Goal: Information Seeking & Learning: Learn about a topic

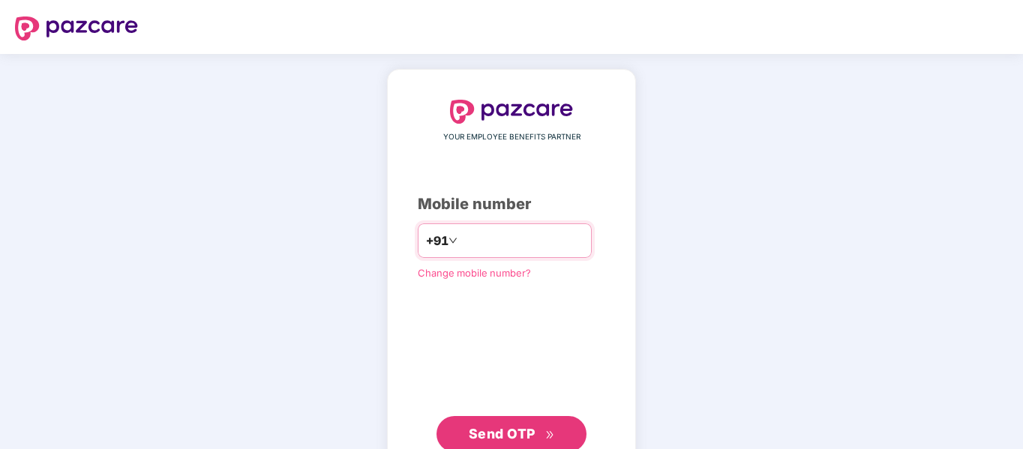
click at [461, 239] on input "number" at bounding box center [522, 241] width 123 height 24
type input "**********"
click at [520, 436] on span "Send OTP" at bounding box center [502, 434] width 67 height 16
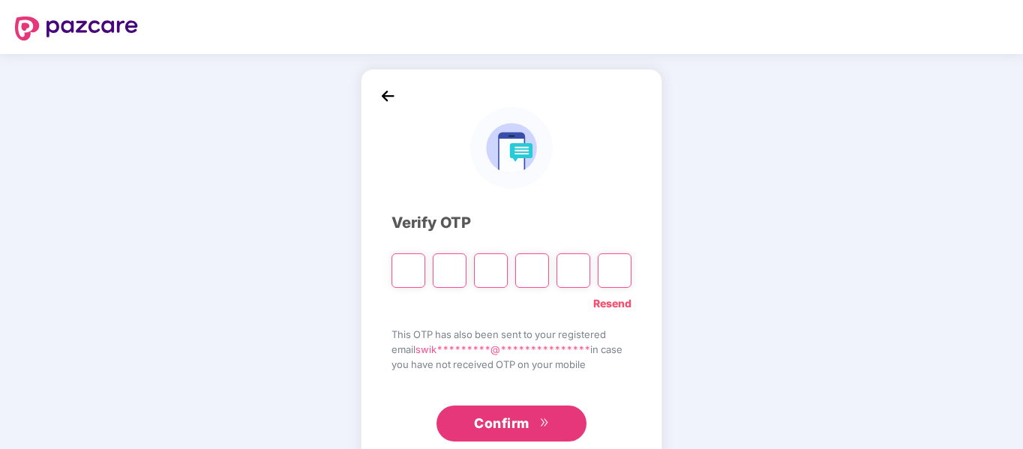
type input "*"
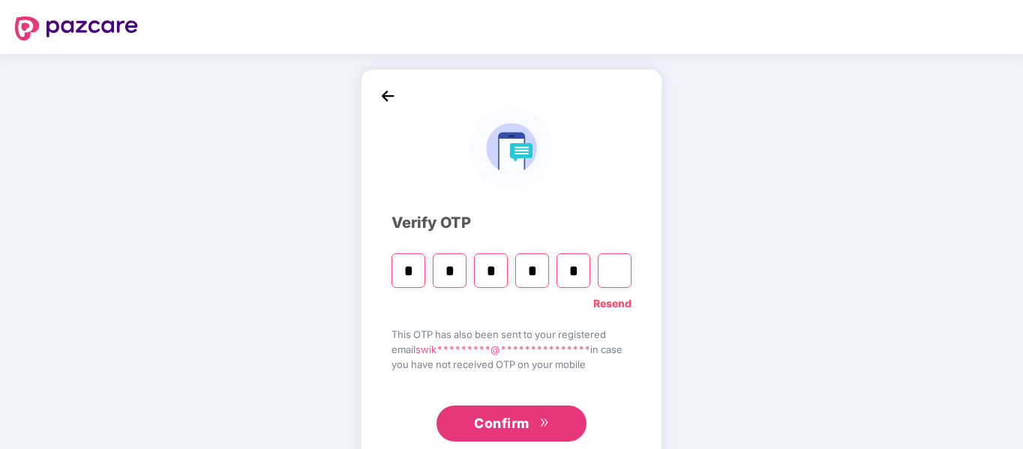
type input "*"
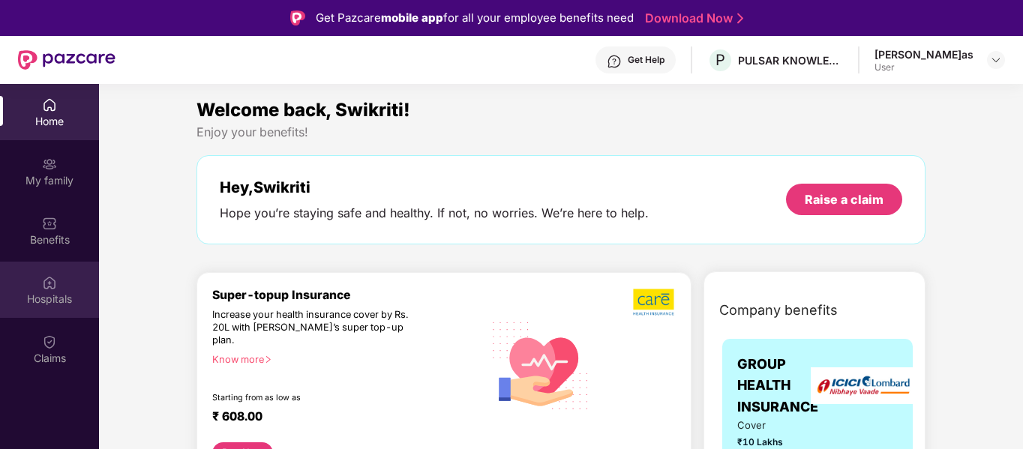
click at [75, 290] on div "Hospitals" at bounding box center [49, 290] width 99 height 56
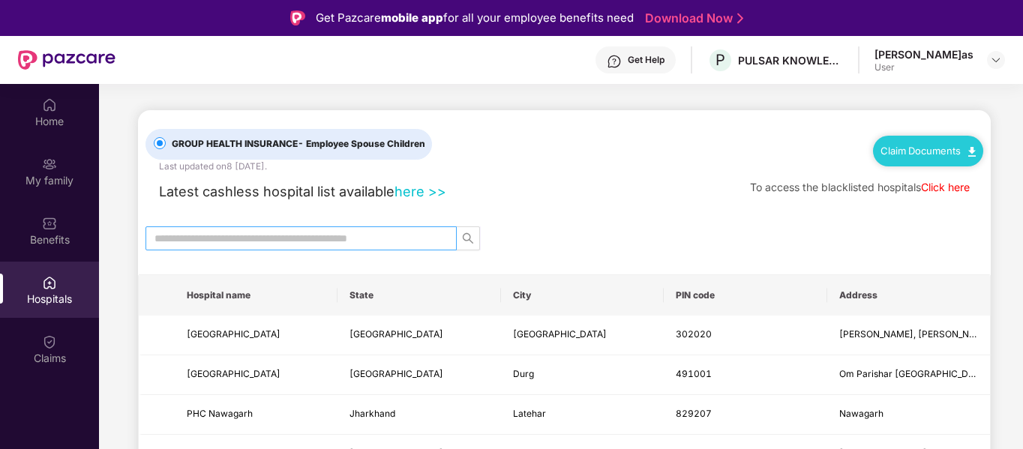
click at [374, 239] on input "text" at bounding box center [295, 238] width 281 height 17
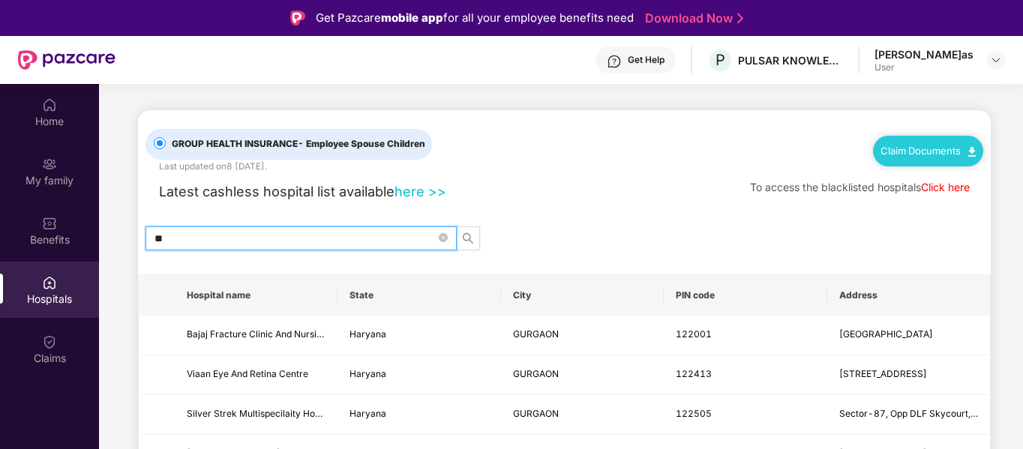
type input "*"
type input "*******"
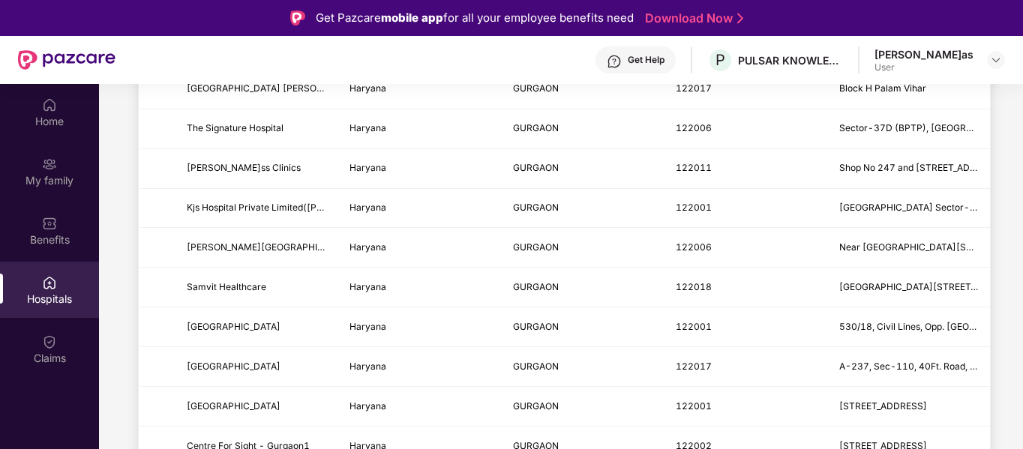
scroll to position [1200, 0]
click at [1004, 322] on main "GROUP HEALTH INSURANCE - Employee Spouse Children Last updated on 8 [DATE] Clai…" at bounding box center [561, 40] width 924 height 2313
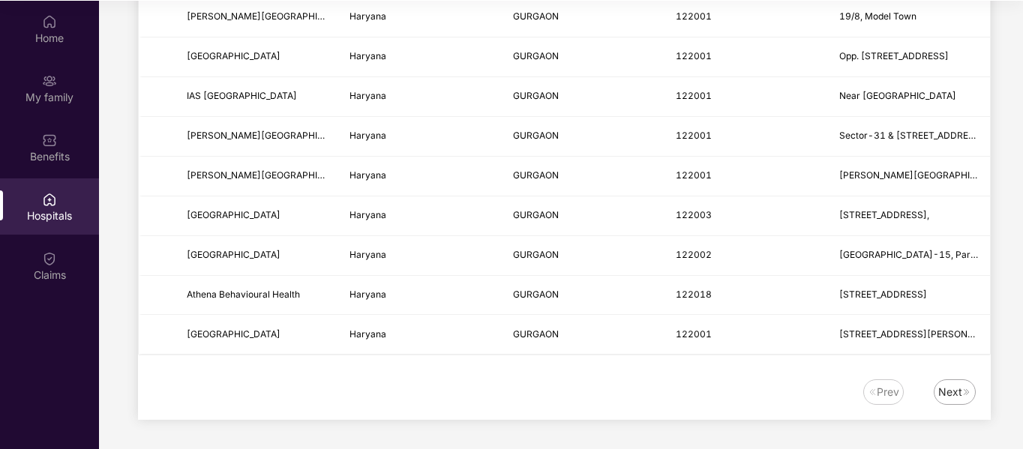
scroll to position [84, 0]
click at [945, 389] on div "Next" at bounding box center [951, 391] width 24 height 17
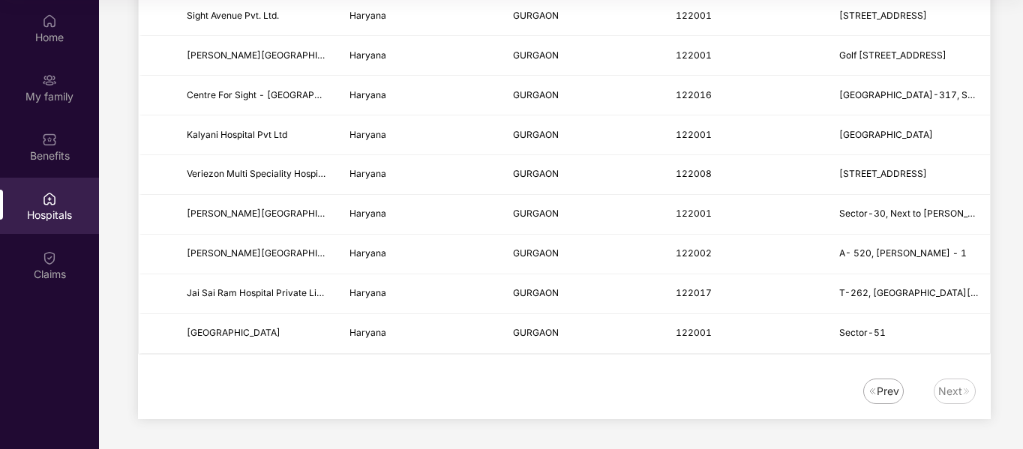
scroll to position [1626, 0]
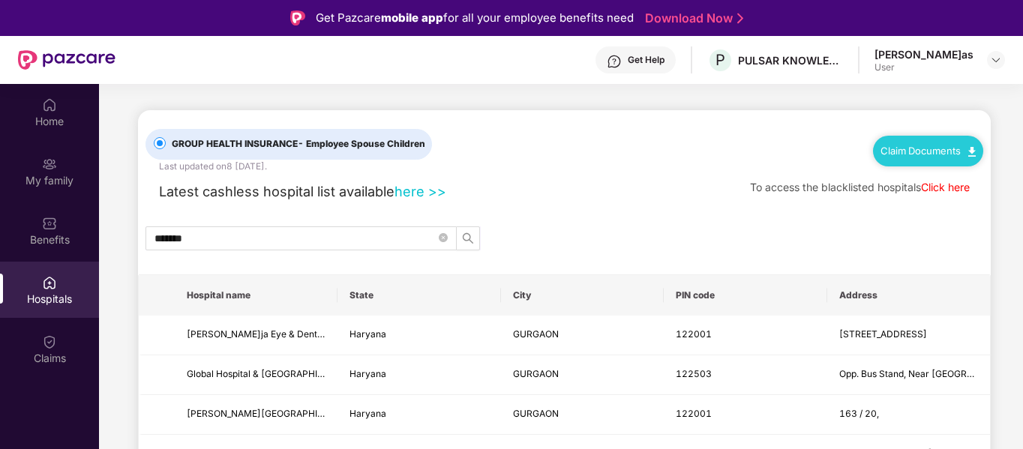
click at [946, 188] on link "Click here" at bounding box center [945, 187] width 49 height 13
click at [50, 224] on img at bounding box center [49, 223] width 15 height 15
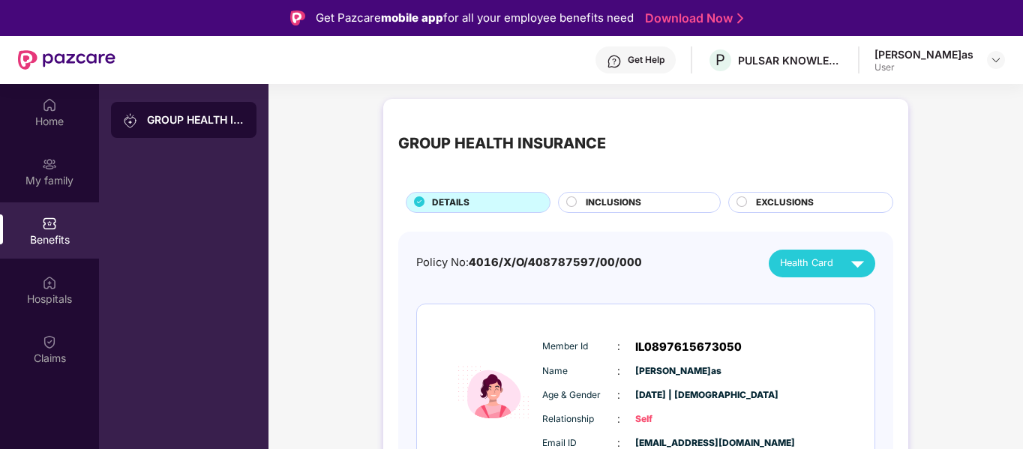
click at [935, 382] on div "GROUP HEALTH INSURANCE DETAILS INCLUSIONS EXCLUSIONS Policy No: 4016/X/O/408787…" at bounding box center [646, 451] width 755 height 719
